Goal: Use online tool/utility: Utilize a website feature to perform a specific function

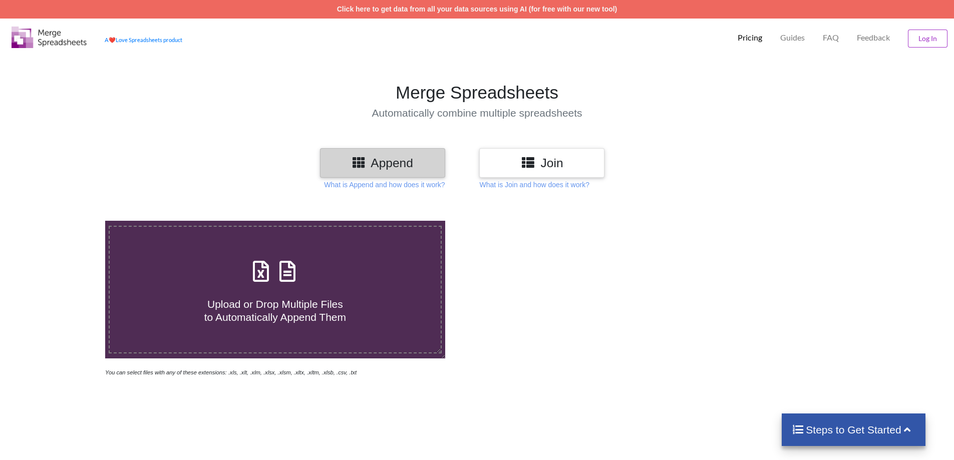
click at [532, 160] on icon at bounding box center [528, 162] width 15 height 13
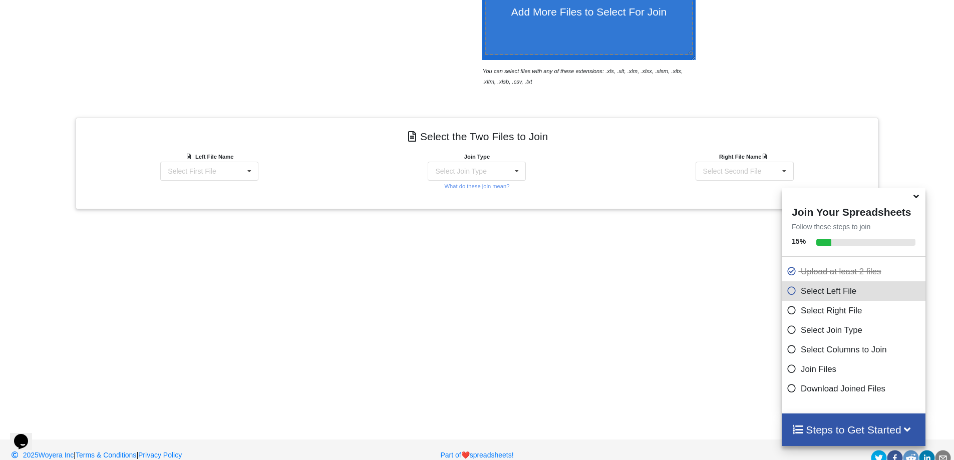
scroll to position [315, 0]
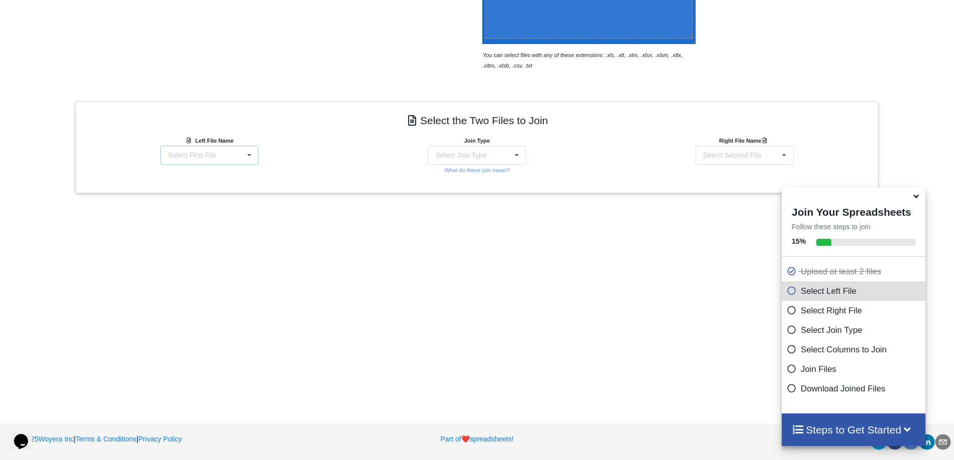
click at [233, 149] on div "Select First File STNTVILBP250925-00-summary.csv STNTVILBP250925-01-summary.csv" at bounding box center [209, 155] width 98 height 19
click at [233, 158] on div "STNTVILBP250925-00-summary.csv" at bounding box center [205, 159] width 109 height 14
click at [477, 152] on div "Select Join Type" at bounding box center [460, 155] width 51 height 7
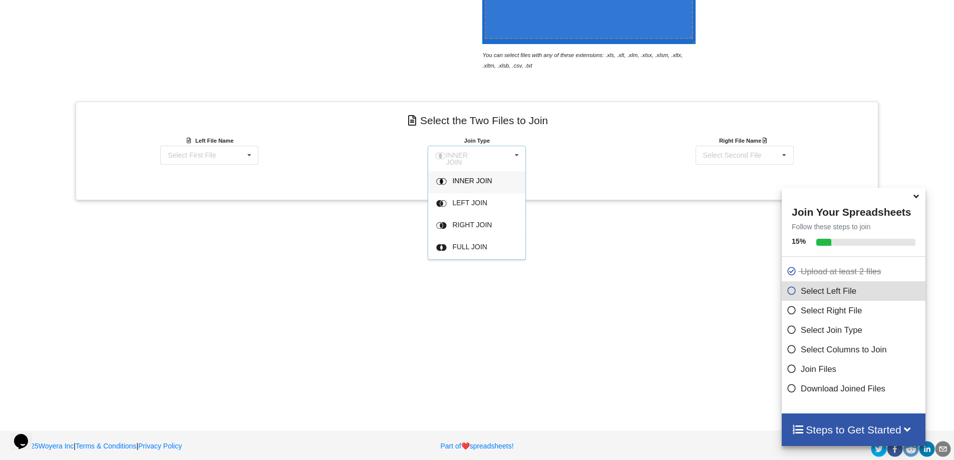
click at [468, 152] on span "INNER JOIN" at bounding box center [457, 158] width 22 height 15
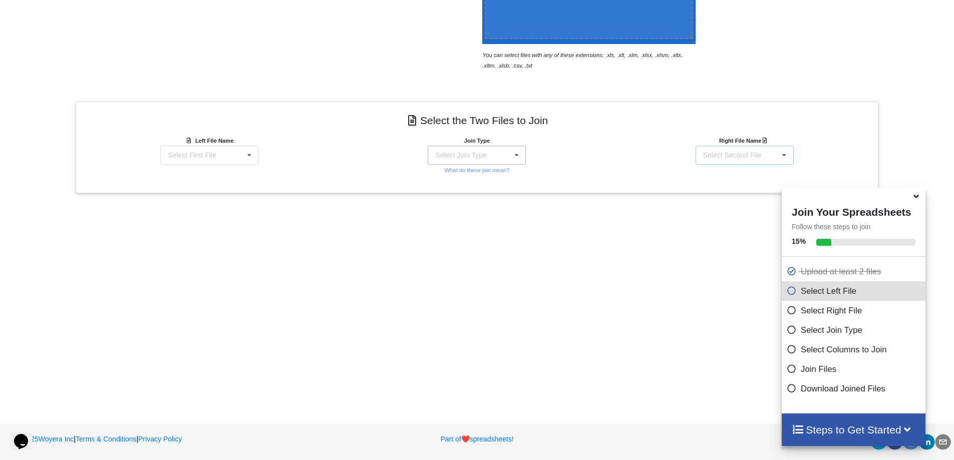
click at [733, 156] on div "Select Second File" at bounding box center [732, 155] width 59 height 7
click at [733, 156] on div "STNTVILBP250925-00-summary.csv" at bounding box center [741, 159] width 109 height 14
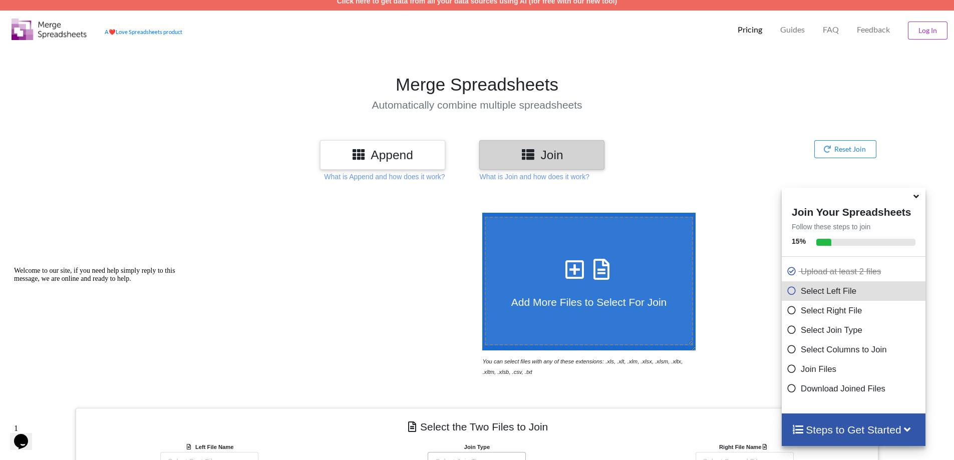
scroll to position [0, 0]
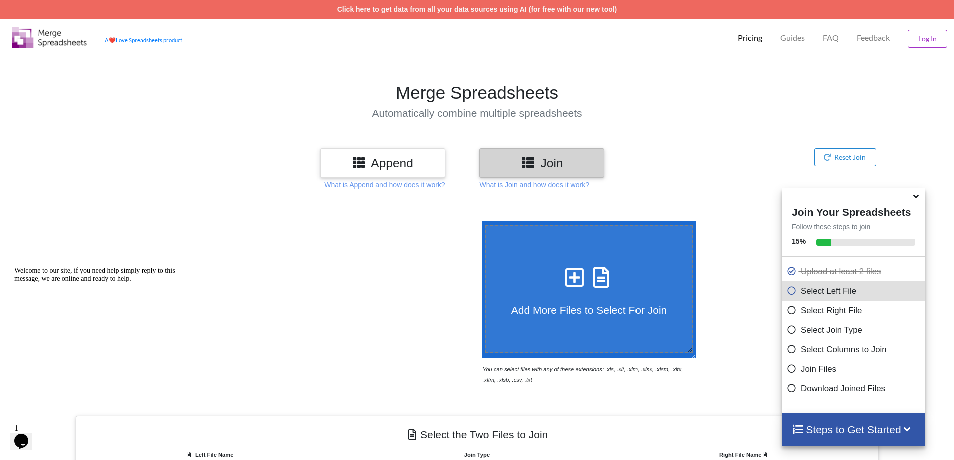
click at [377, 163] on h3 "Append" at bounding box center [383, 163] width 110 height 15
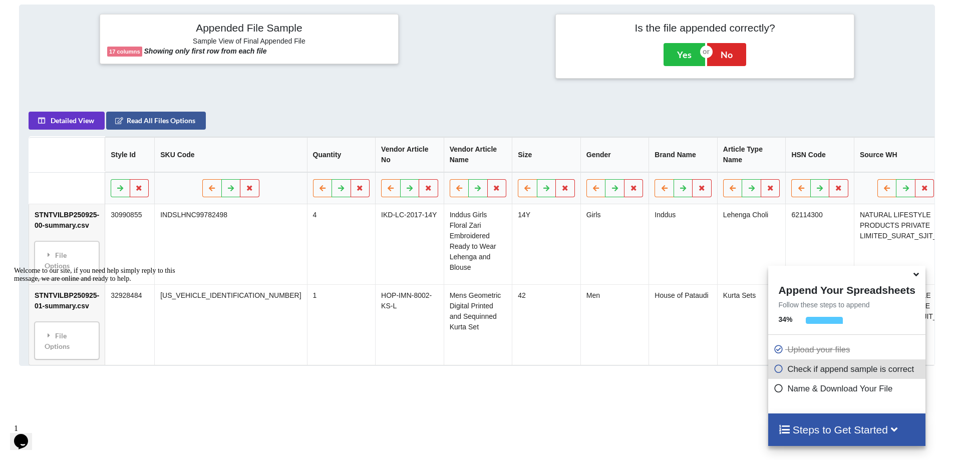
scroll to position [409, 0]
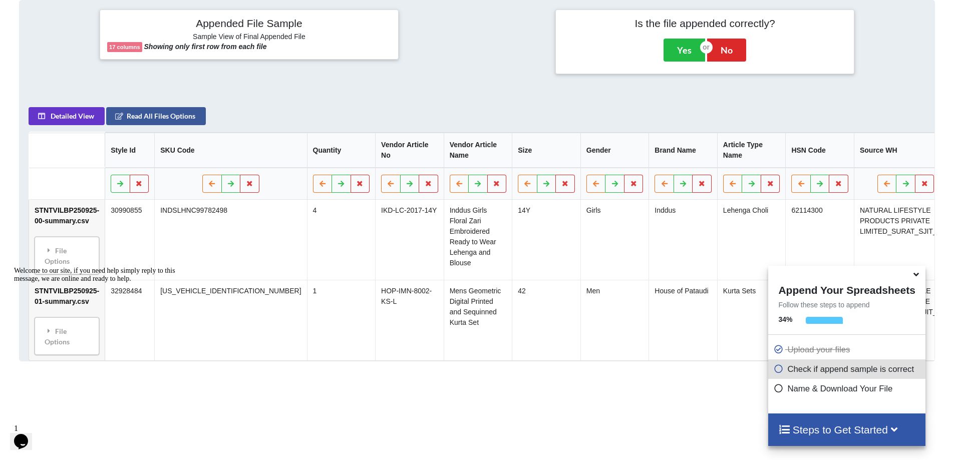
click at [248, 443] on div "Add More Files to Automatically Append with Current You can select files with a…" at bounding box center [477, 158] width 954 height 734
click at [58, 267] on div "Welcome to our site, if you need help simply reply to this message, we are onli…" at bounding box center [104, 275] width 180 height 16
click at [49, 254] on icon at bounding box center [49, 250] width 9 height 7
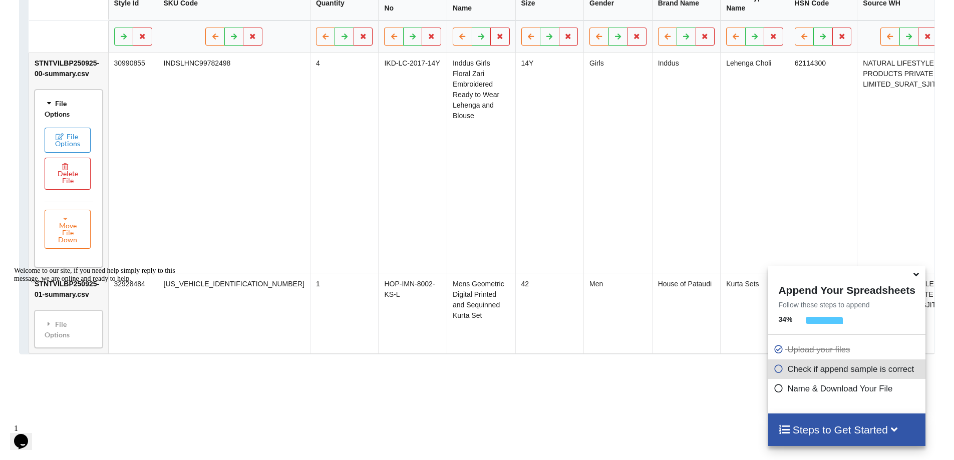
scroll to position [559, 0]
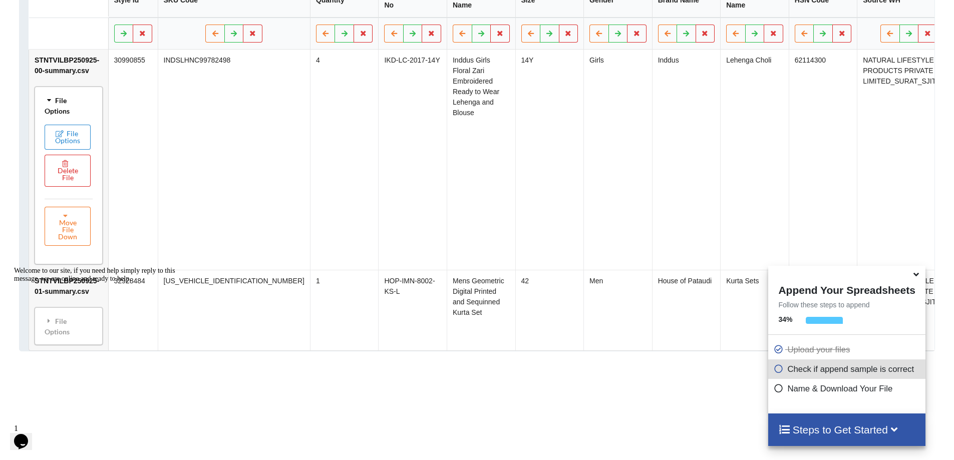
click at [48, 105] on icon at bounding box center [49, 100] width 7 height 9
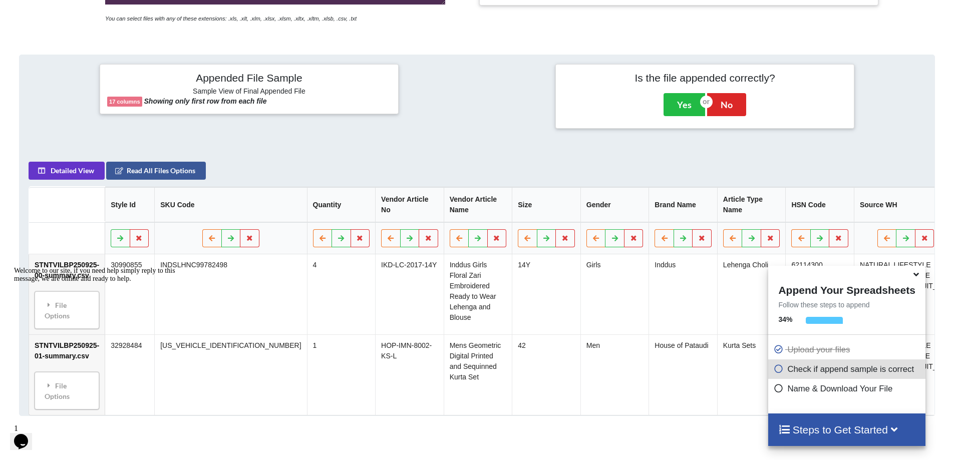
scroll to position [336, 0]
